Goal: Answer question/provide support: Share knowledge or assist other users

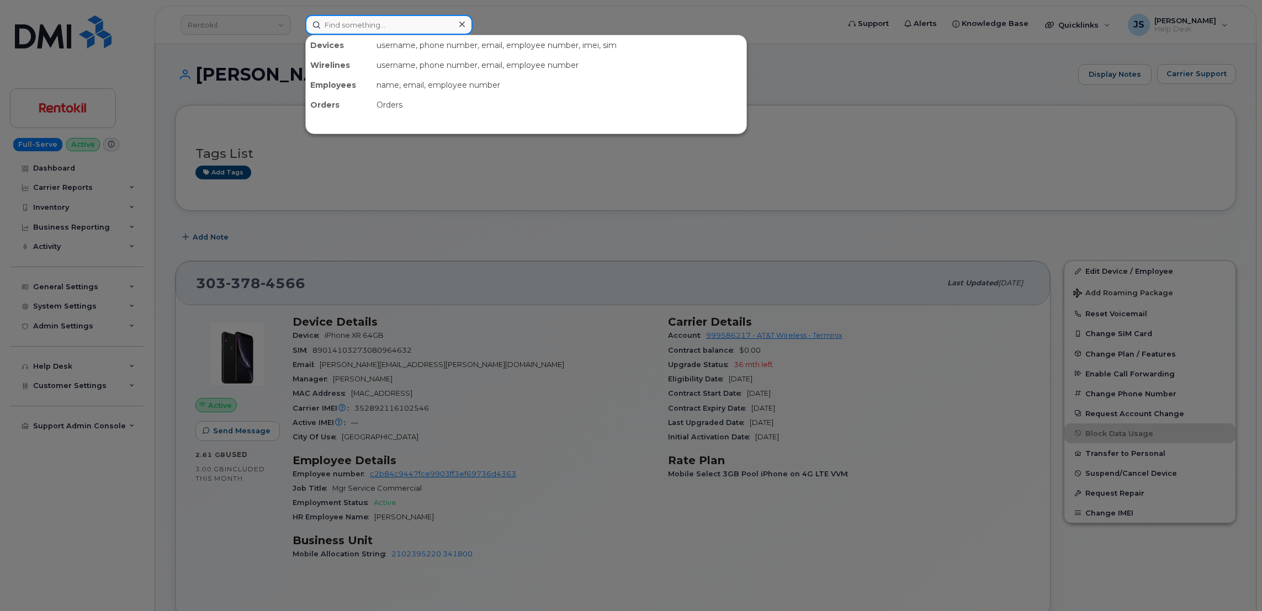
paste input "[PHONE_NUMBER]"
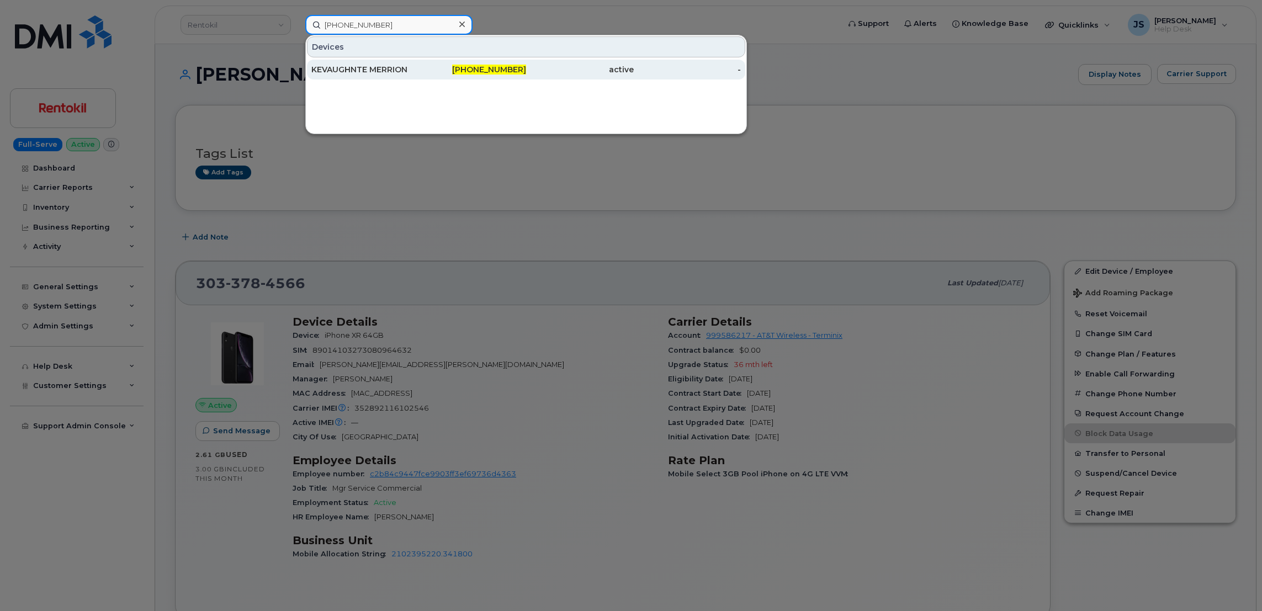
type input "[PHONE_NUMBER]"
click at [389, 60] on div "KEVAUGHNTE MERRION" at bounding box center [365, 70] width 108 height 20
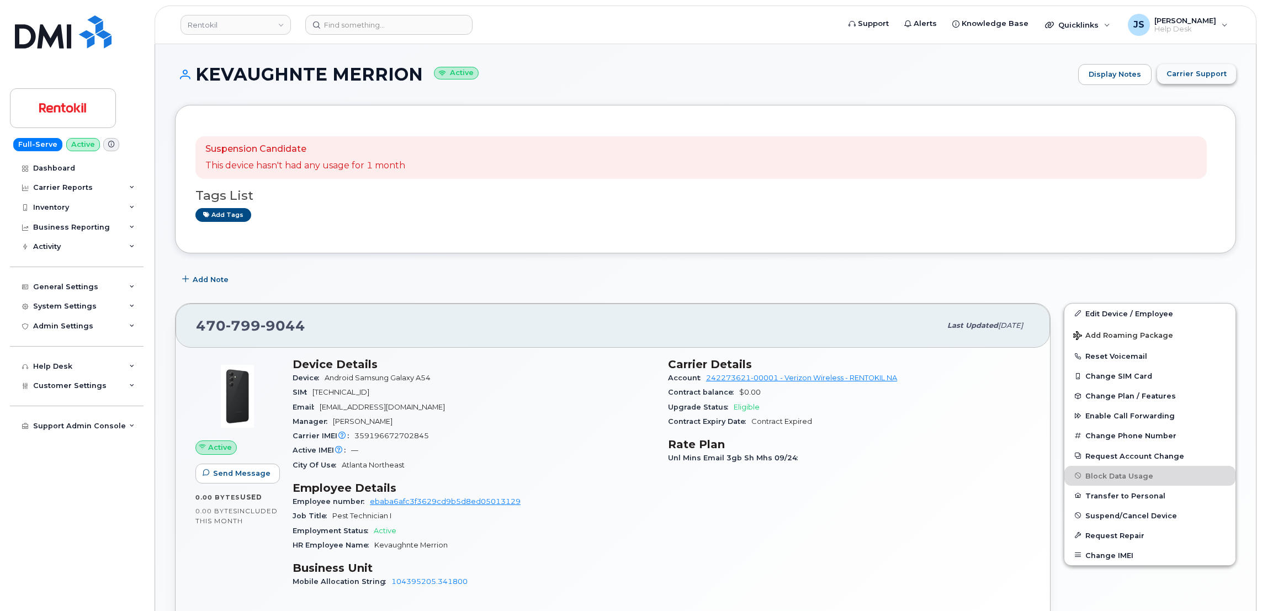
click at [1218, 66] on button "Carrier Support" at bounding box center [1196, 74] width 79 height 20
